Goal: Task Accomplishment & Management: Manage account settings

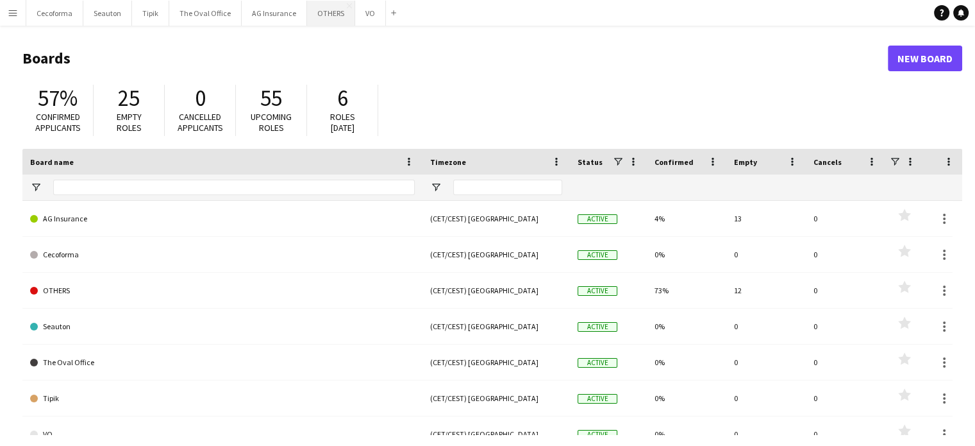
click at [310, 12] on button "OTHERS Close" at bounding box center [331, 13] width 48 height 25
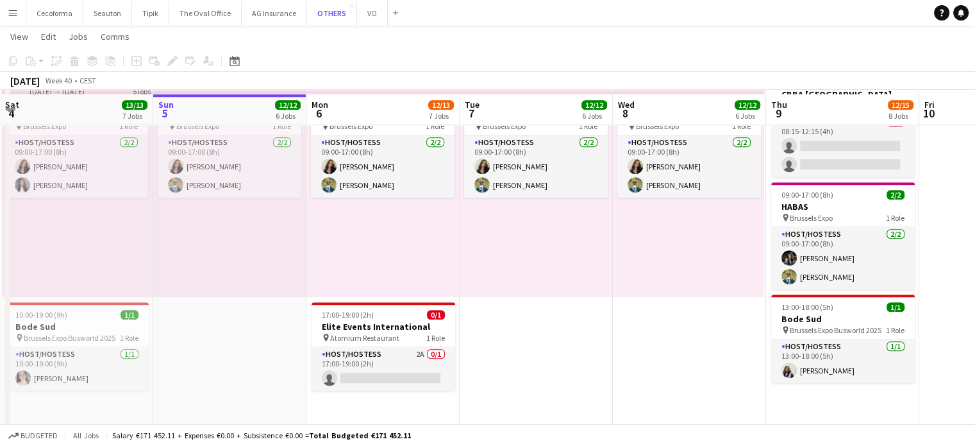
scroll to position [1244, 0]
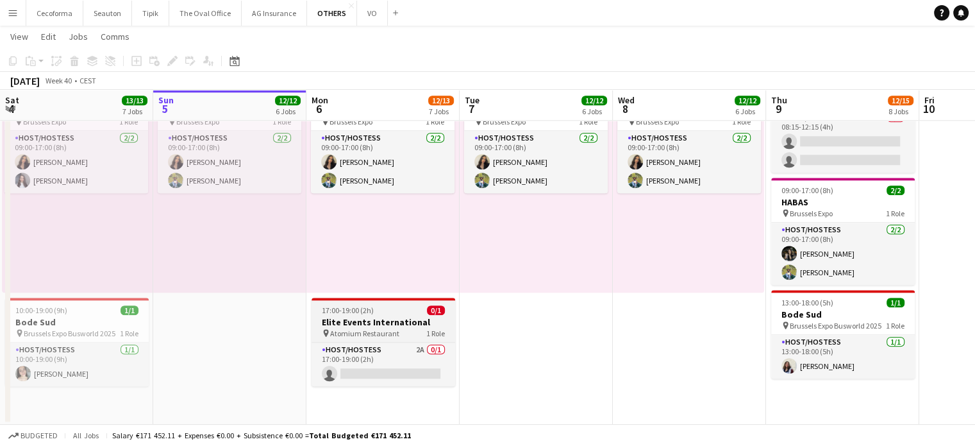
click at [355, 323] on h3 "Elite Events International" at bounding box center [384, 322] width 144 height 12
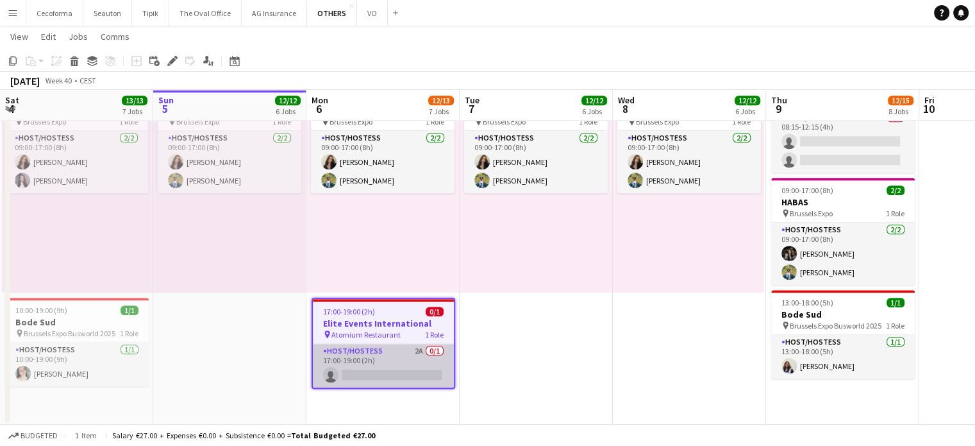
click at [369, 374] on app-card-role "Host/Hostess 2A 0/1 17:00-19:00 (2h) single-neutral-actions" at bounding box center [383, 366] width 141 height 44
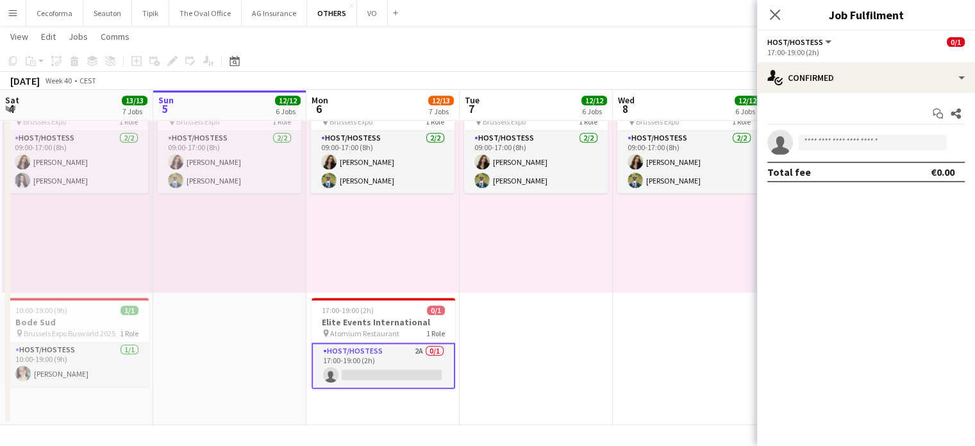
scroll to position [0, 305]
drag, startPoint x: 352, startPoint y: 321, endPoint x: 553, endPoint y: 385, distance: 210.9
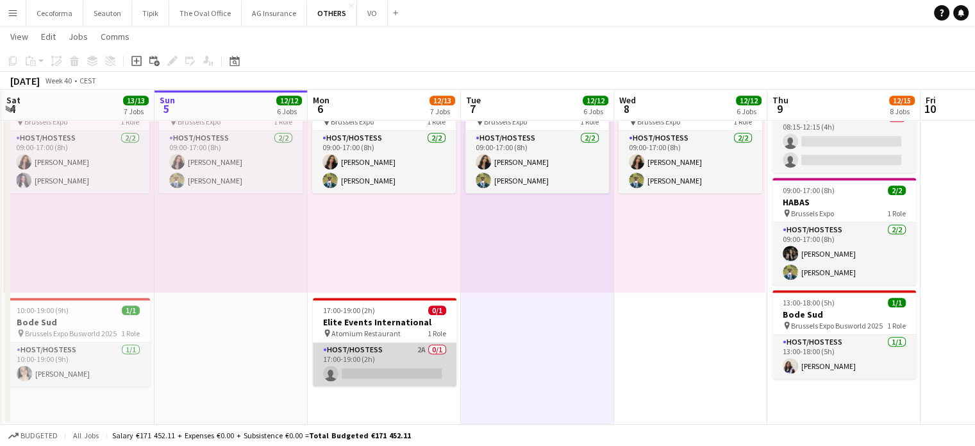
click at [380, 358] on app-card-role "Host/Hostess 2A 0/1 17:00-19:00 (2h) single-neutral-actions" at bounding box center [385, 364] width 144 height 44
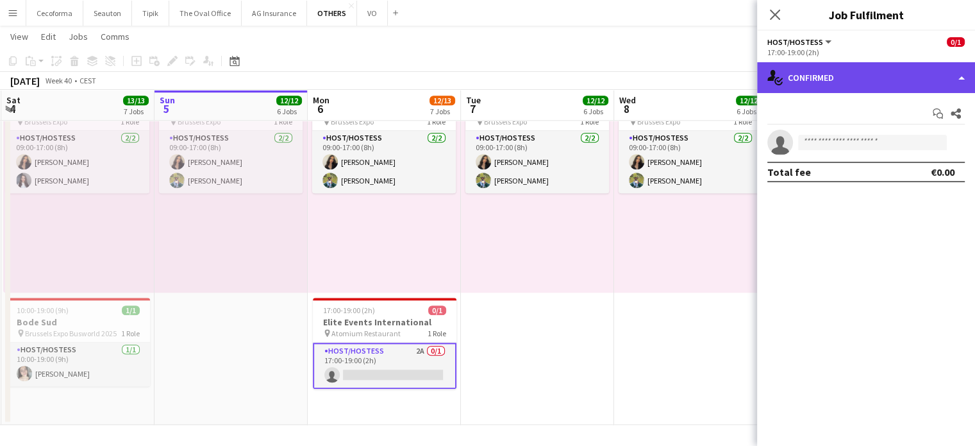
click at [961, 78] on div "single-neutral-actions-check-2 Confirmed" at bounding box center [866, 77] width 218 height 31
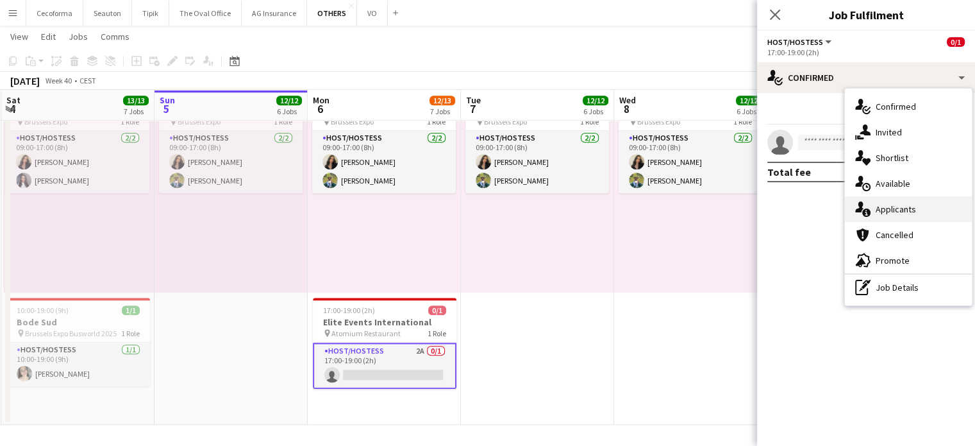
click at [895, 213] on span "Applicants" at bounding box center [896, 209] width 40 height 12
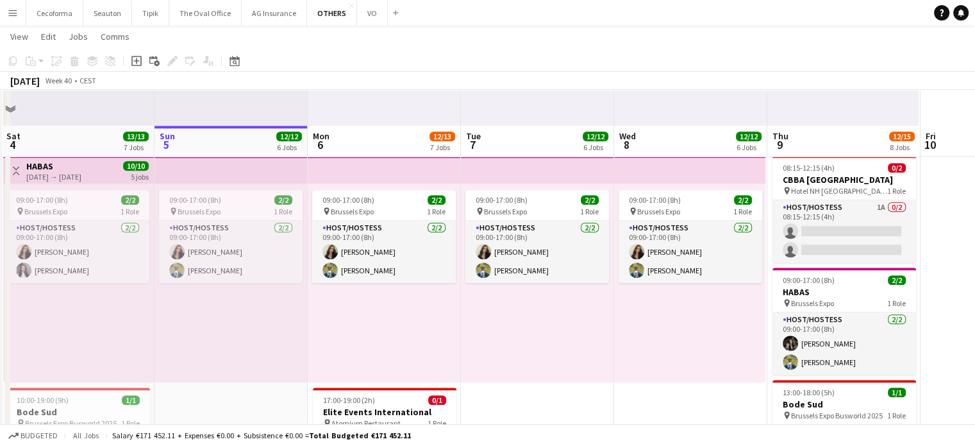
scroll to position [1244, 0]
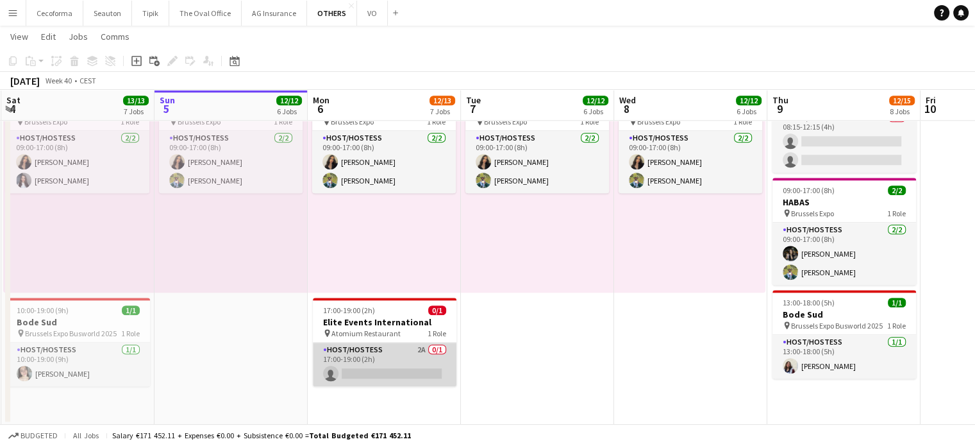
click at [371, 366] on app-card-role "Host/Hostess 2A 0/1 17:00-19:00 (2h) single-neutral-actions" at bounding box center [385, 364] width 144 height 44
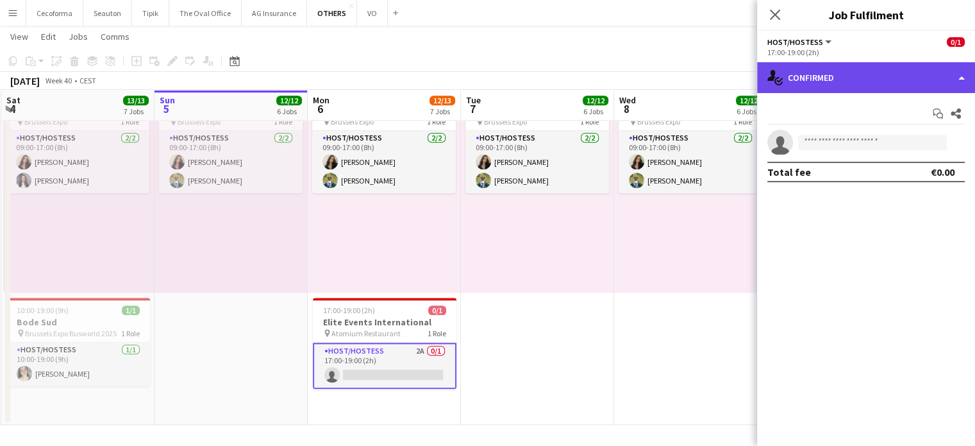
click at [962, 81] on div "single-neutral-actions-check-2 Confirmed" at bounding box center [866, 77] width 218 height 31
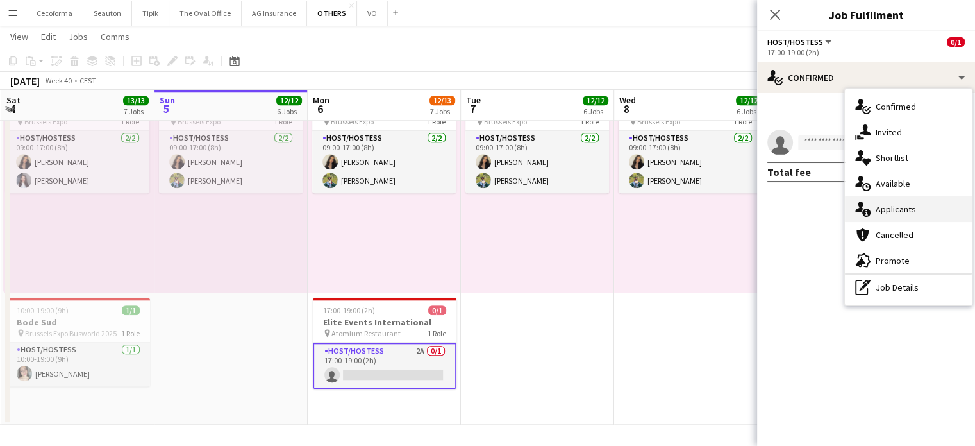
click at [900, 210] on span "Applicants" at bounding box center [896, 209] width 40 height 12
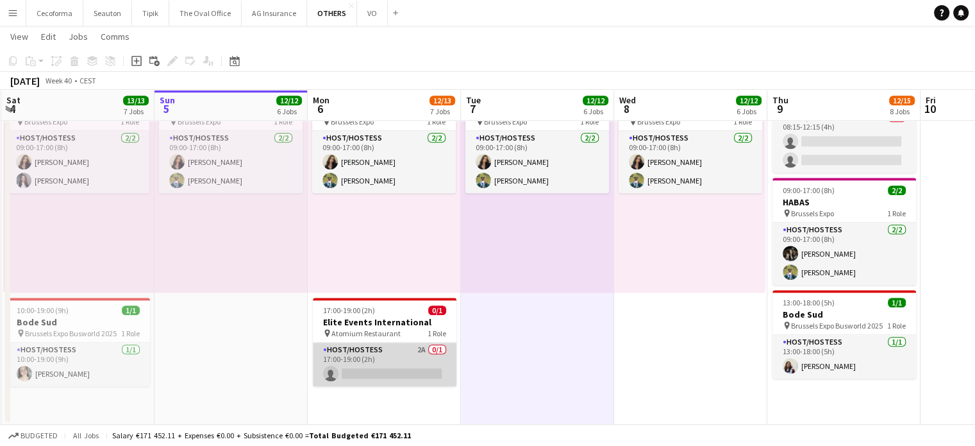
click at [376, 372] on app-card-role "Host/Hostess 2A 0/1 17:00-19:00 (2h) single-neutral-actions" at bounding box center [385, 364] width 144 height 44
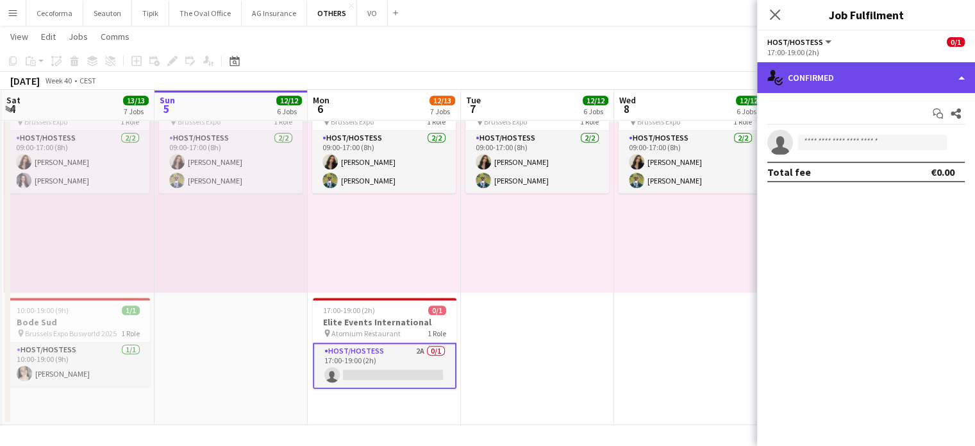
click at [958, 78] on div "single-neutral-actions-check-2 Confirmed" at bounding box center [866, 77] width 218 height 31
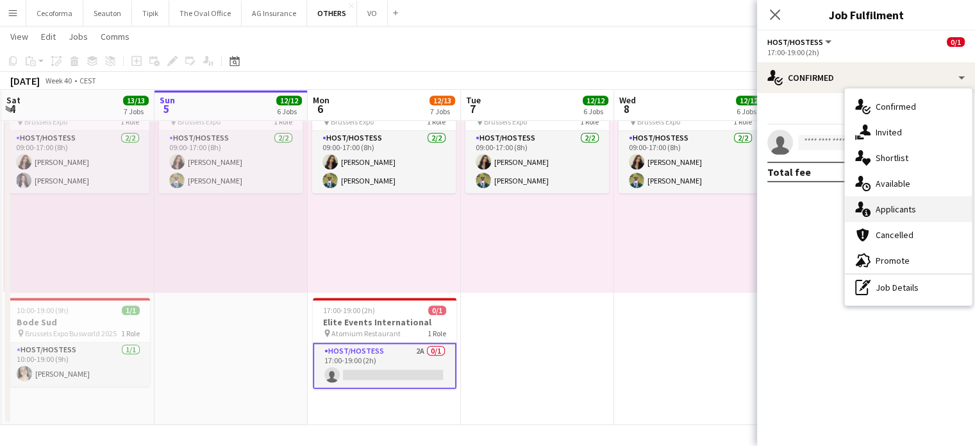
click at [897, 213] on span "Applicants" at bounding box center [896, 209] width 40 height 12
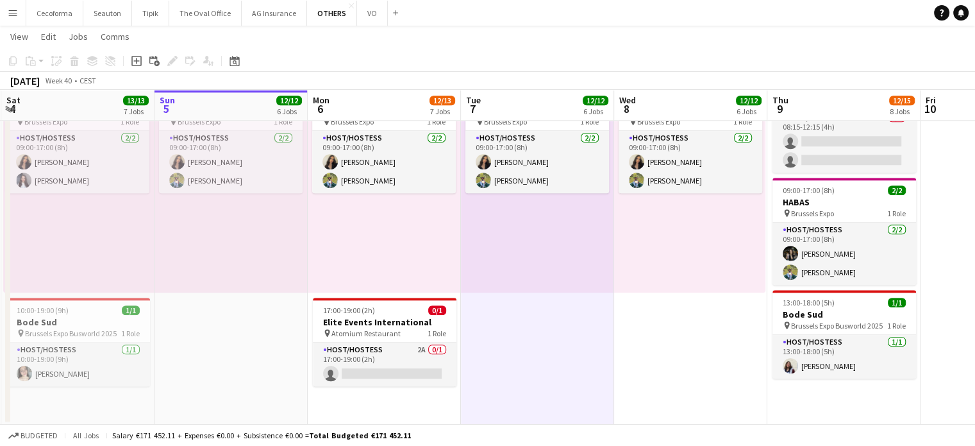
click at [8, 10] on app-icon "Menu" at bounding box center [13, 13] width 10 height 10
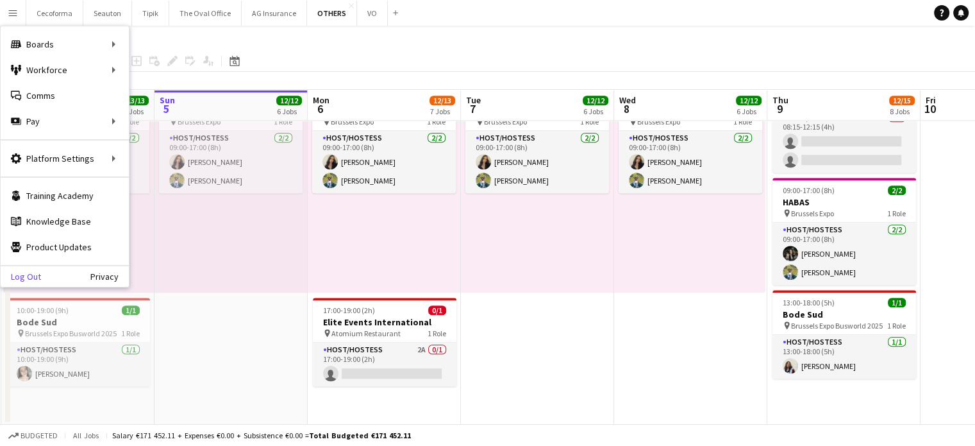
click at [31, 276] on link "Log Out" at bounding box center [21, 276] width 40 height 10
